Goal: Ask a question

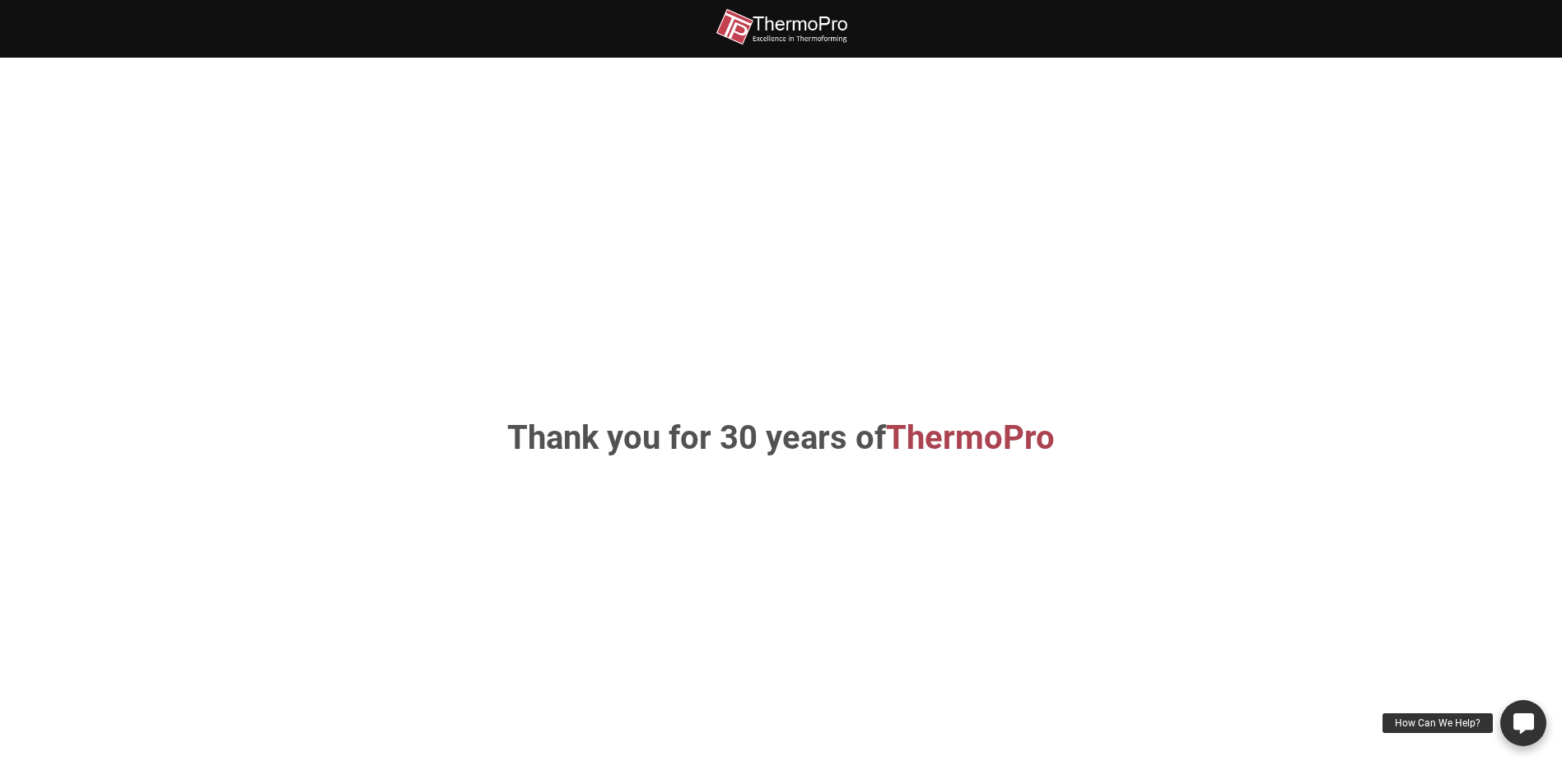
click at [1427, 725] on div "How Can We Help?" at bounding box center [1437, 723] width 110 height 20
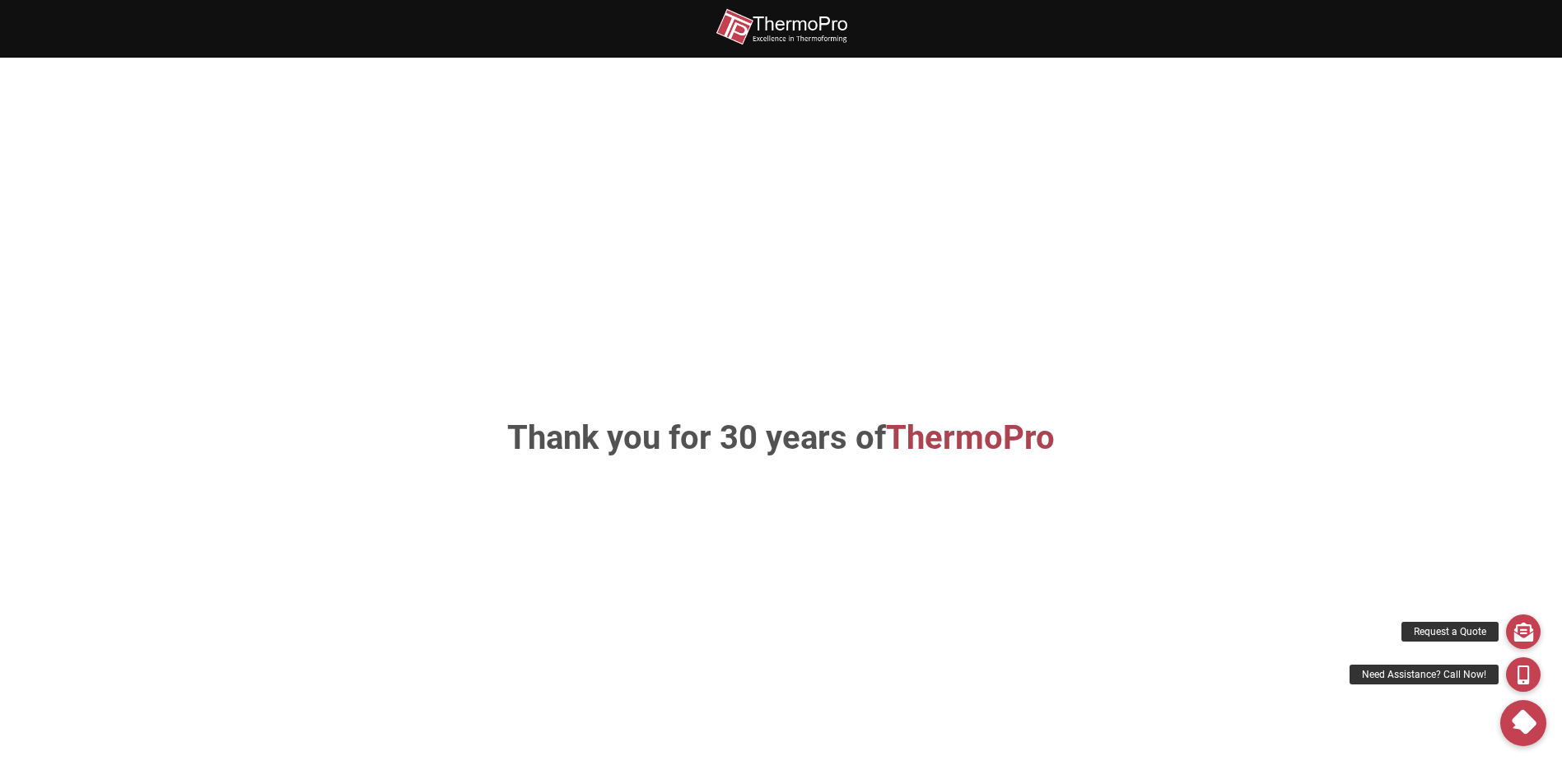
click at [738, 21] on img at bounding box center [781, 26] width 132 height 37
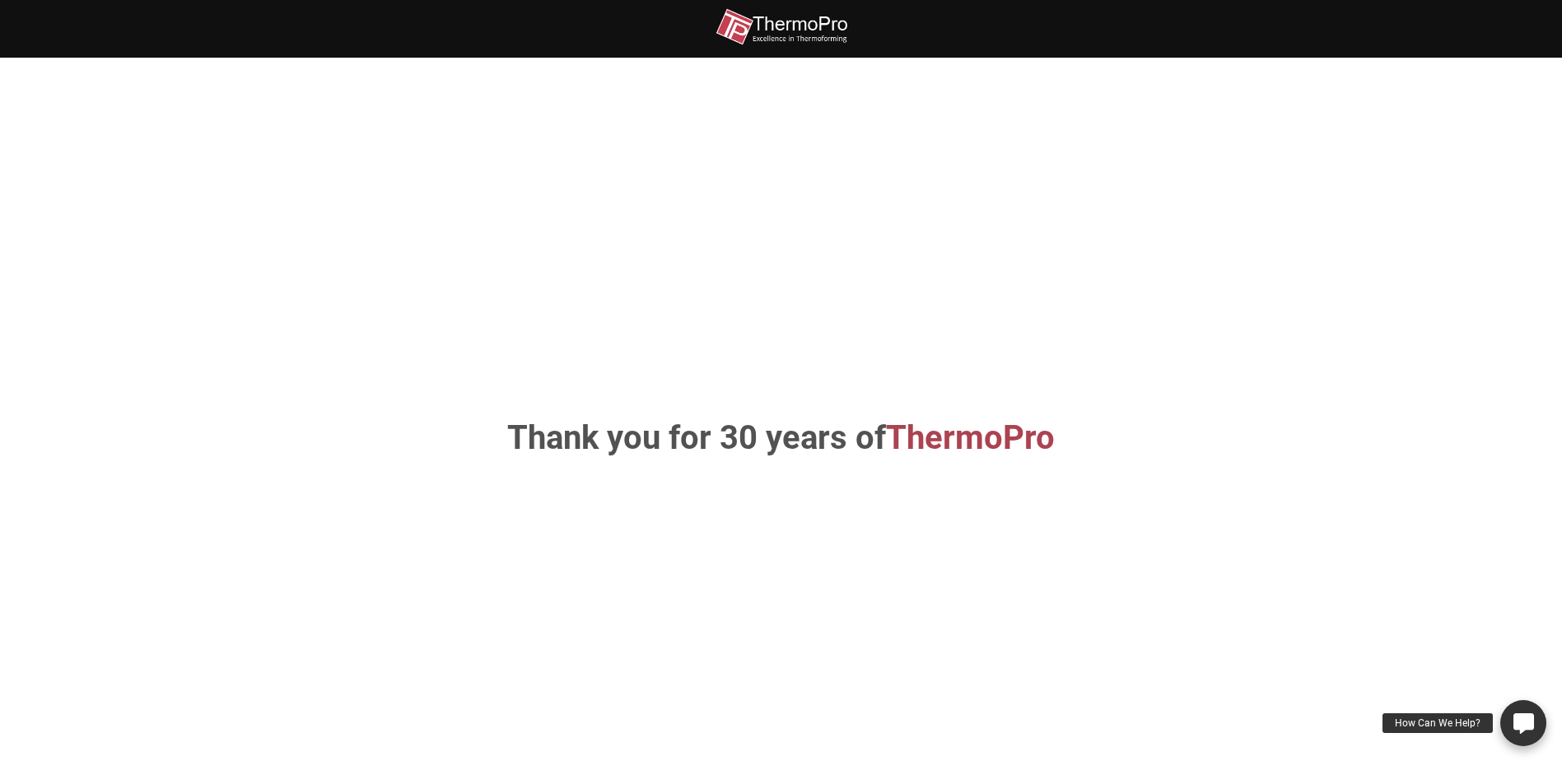
click at [1527, 719] on icon at bounding box center [1523, 722] width 21 height 21
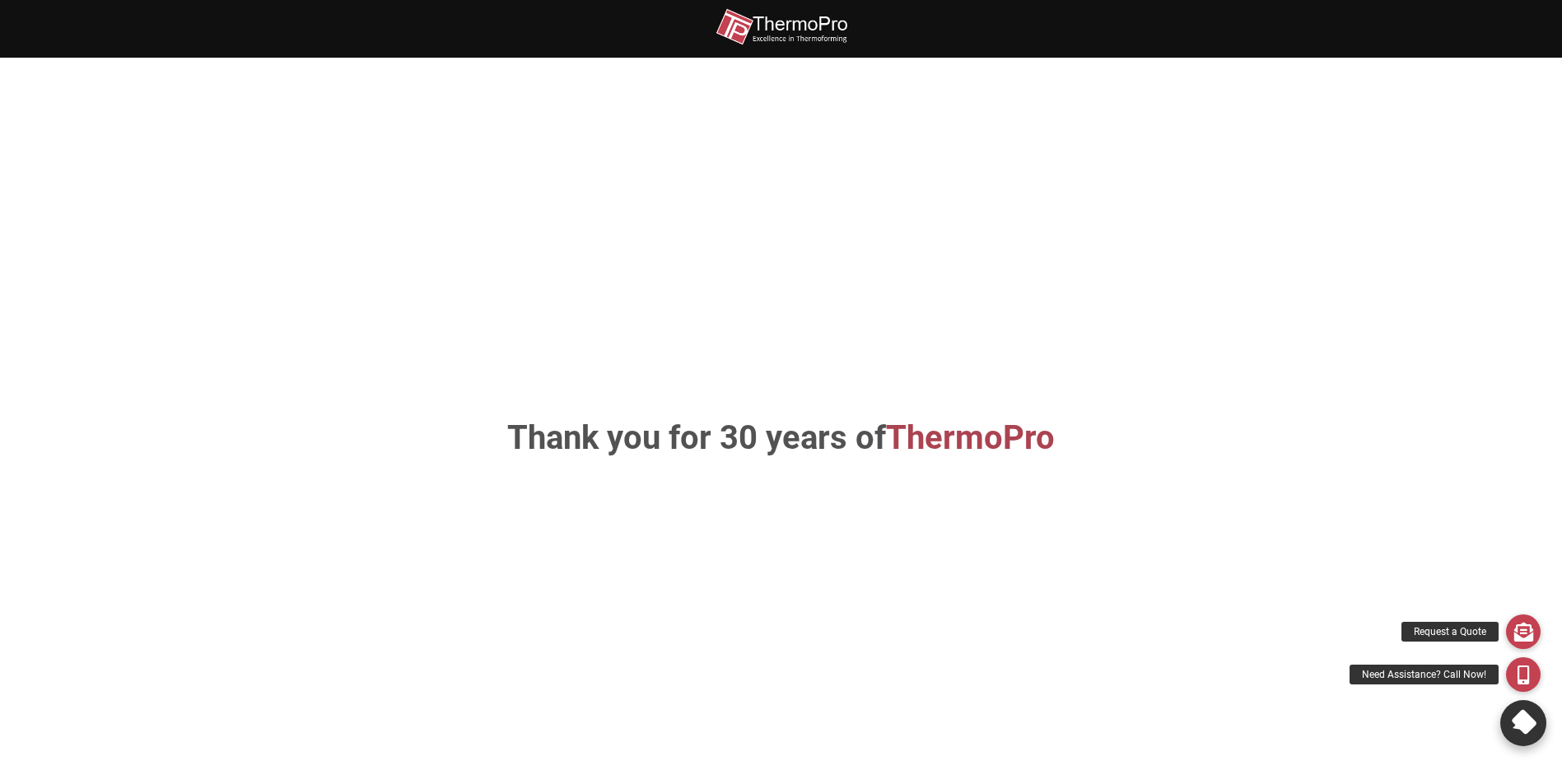
click at [1524, 708] on link "How Can We Help?" at bounding box center [1523, 723] width 46 height 46
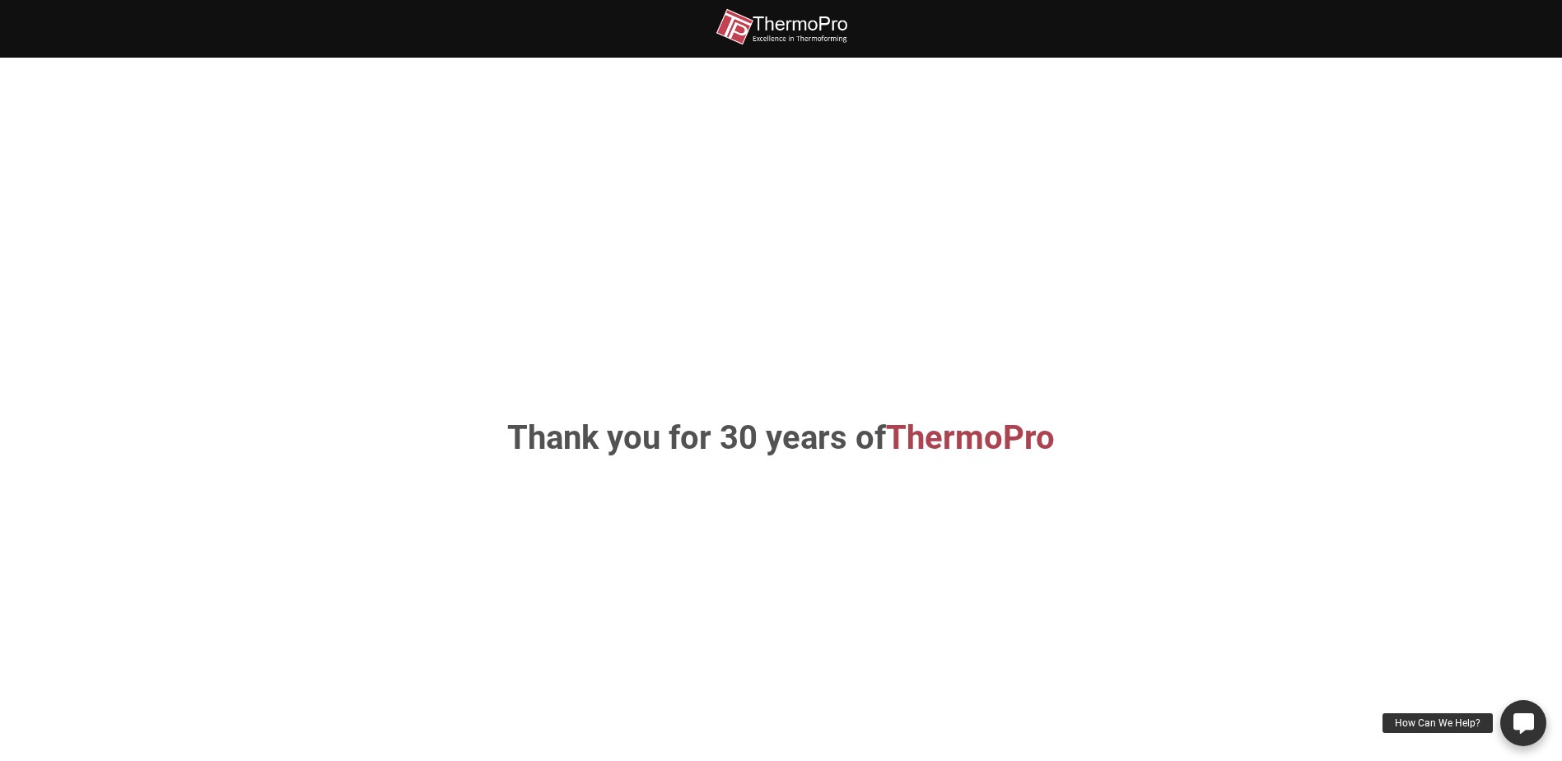
click at [1524, 708] on link "How Can We Help?" at bounding box center [1523, 723] width 46 height 46
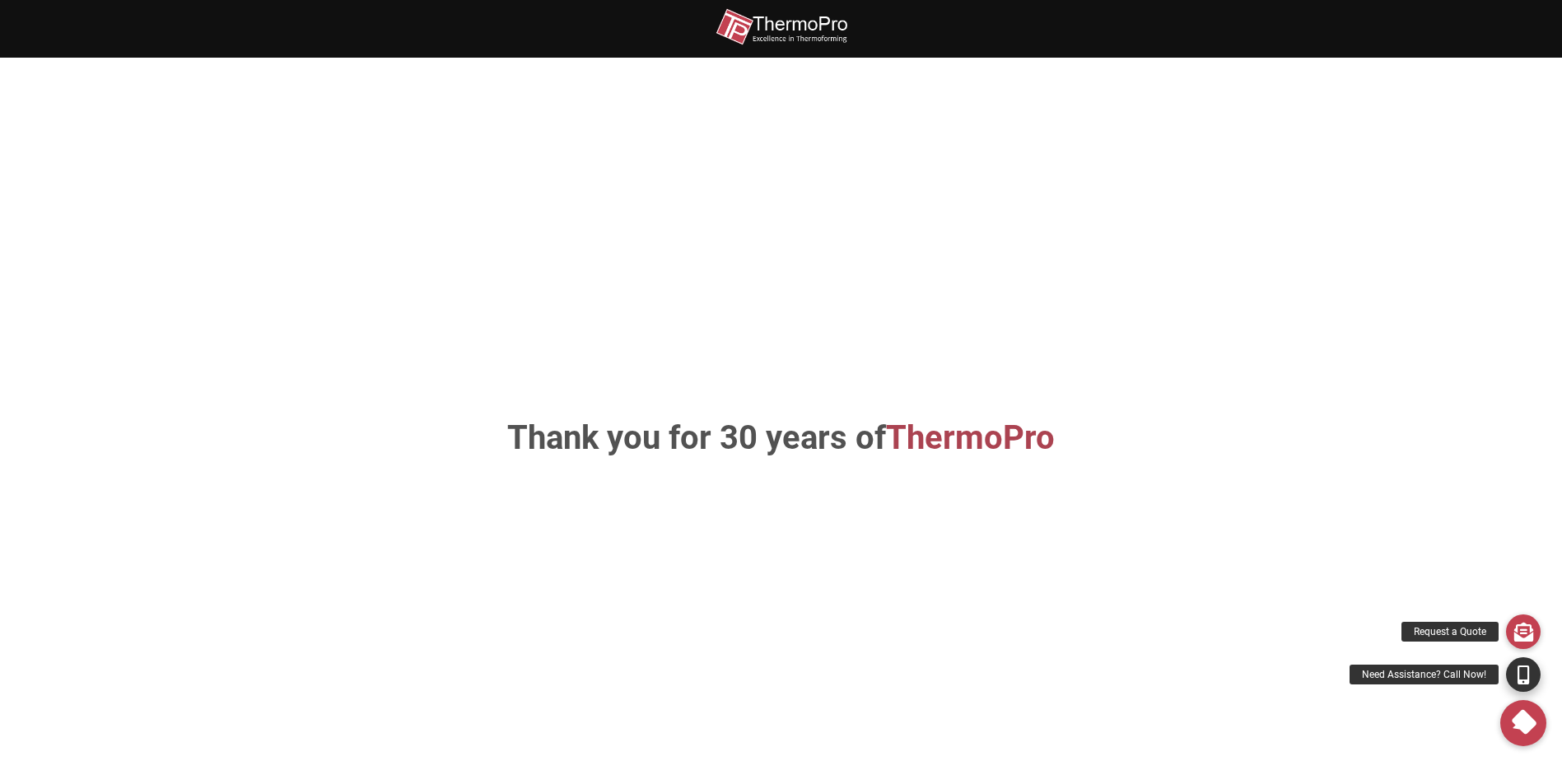
click at [1519, 665] on icon at bounding box center [1523, 673] width 12 height 19
